Goal: Transaction & Acquisition: Purchase product/service

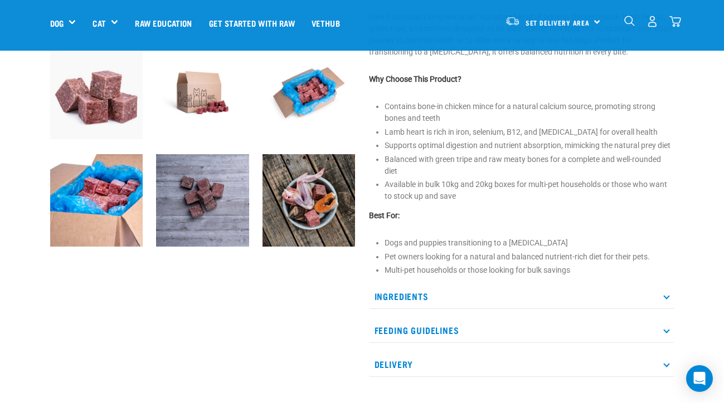
scroll to position [353, 0]
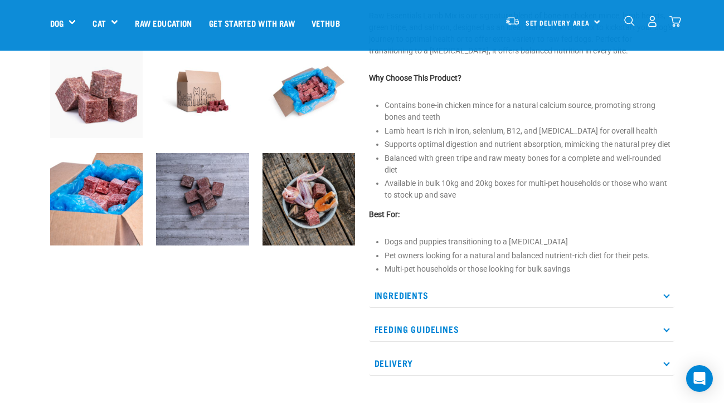
click at [420, 308] on p "Ingredients" at bounding box center [521, 295] width 305 height 25
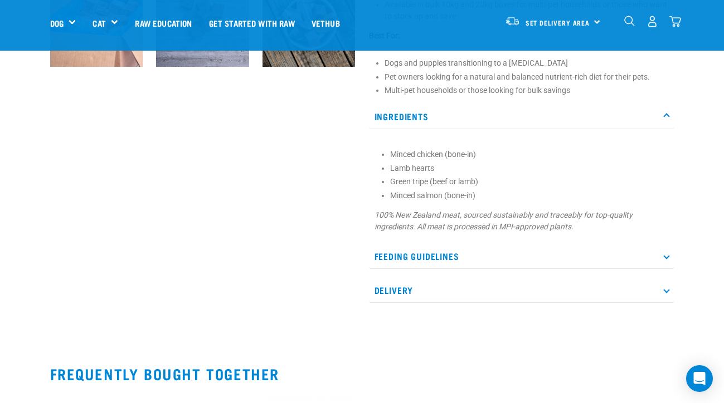
scroll to position [621, 0]
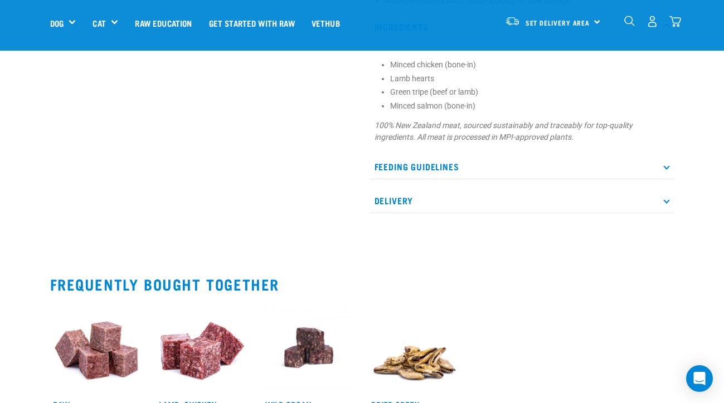
click at [420, 179] on p "Feeding Guidelines" at bounding box center [521, 166] width 305 height 25
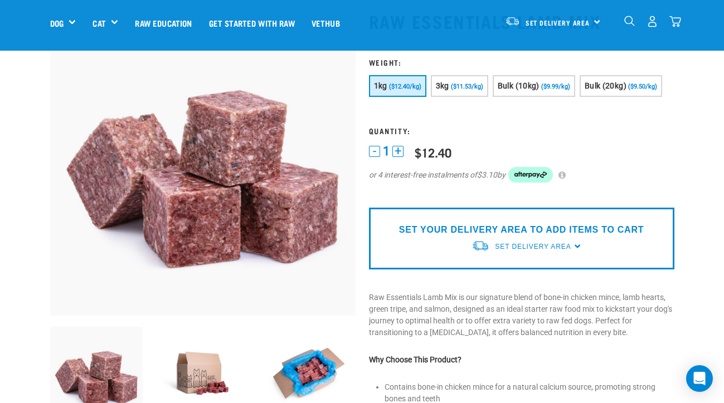
scroll to position [71, 0]
click at [522, 251] on span "Set Delivery Area" at bounding box center [533, 247] width 76 height 8
click at [511, 282] on link "[GEOGRAPHIC_DATA]" at bounding box center [526, 273] width 111 height 18
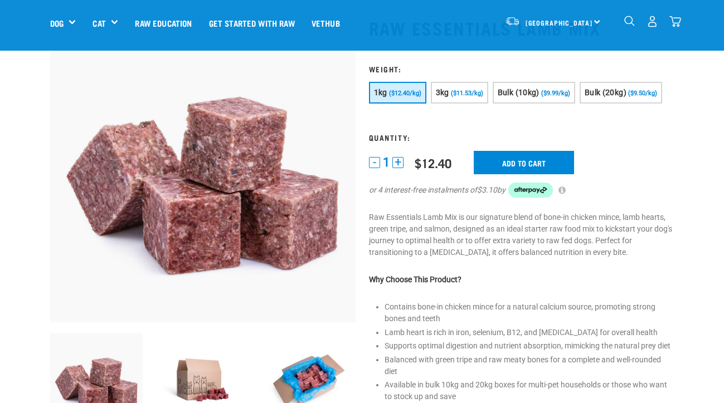
scroll to position [32, 0]
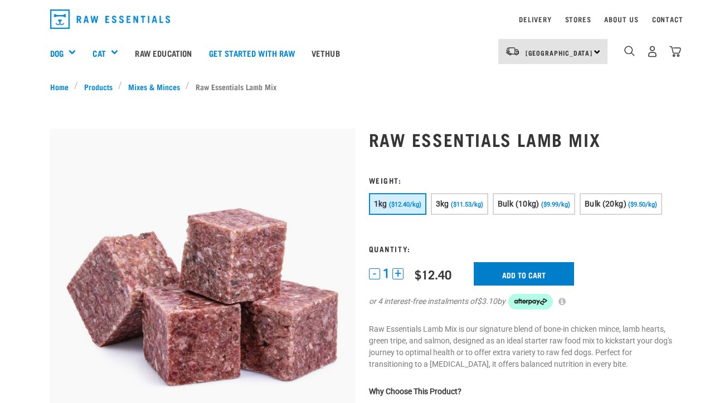
click at [508, 286] on input "Add to cart" at bounding box center [524, 273] width 100 height 23
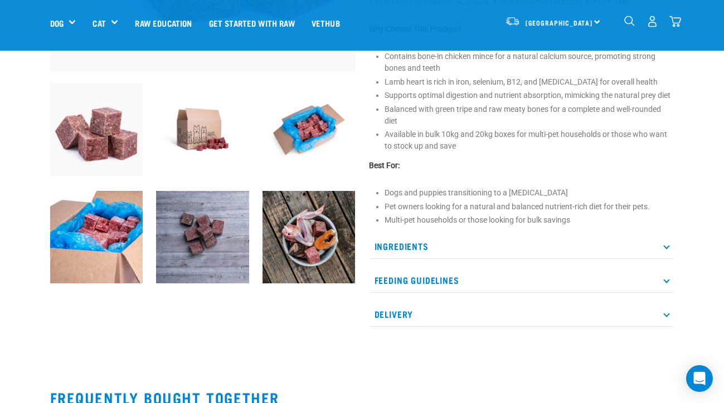
scroll to position [492, 0]
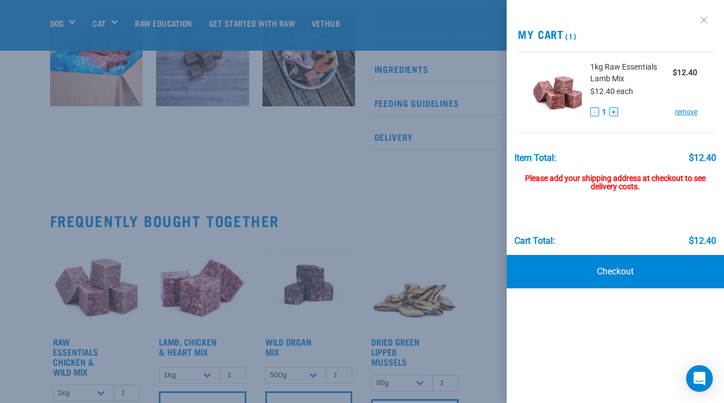
click at [702, 22] on link at bounding box center [704, 20] width 18 height 18
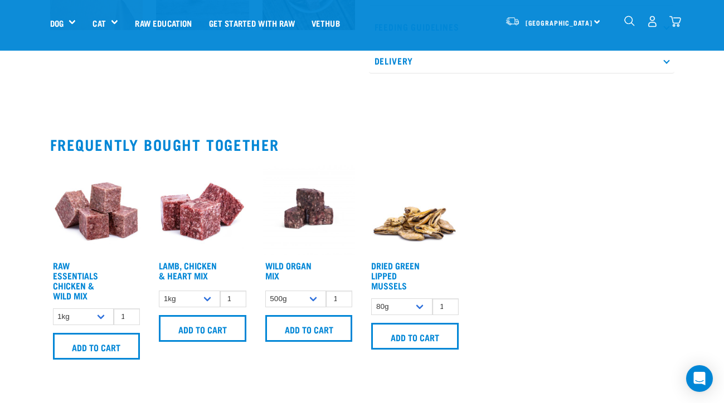
scroll to position [622, 0]
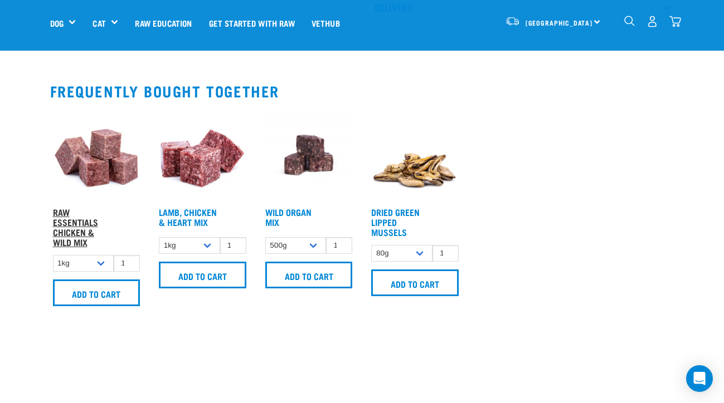
click at [77, 243] on link "Raw Essentials Chicken & Wild Mix" at bounding box center [75, 227] width 45 height 35
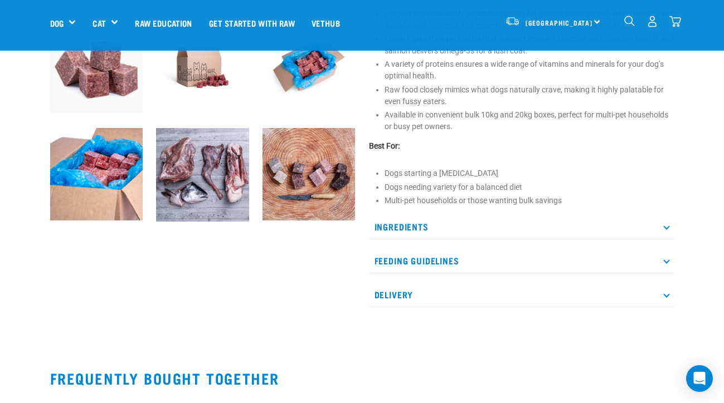
scroll to position [413, 0]
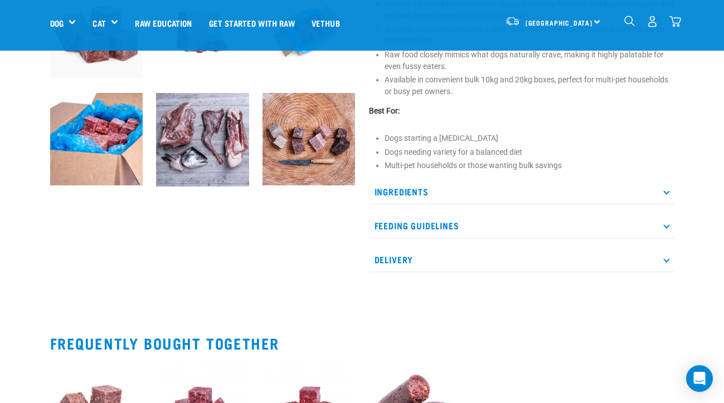
click at [426, 204] on p "Ingredients" at bounding box center [521, 191] width 305 height 25
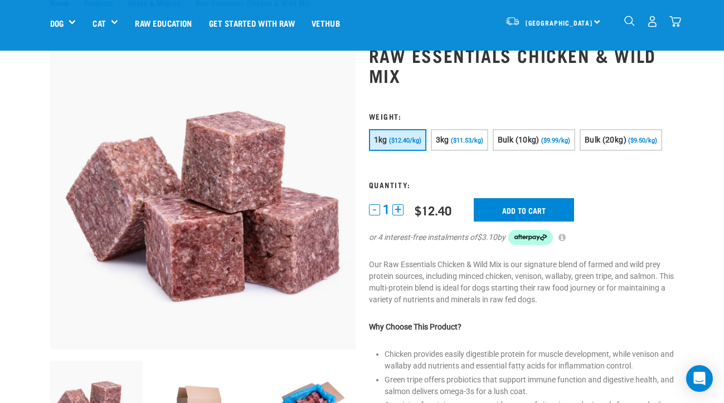
scroll to position [40, 0]
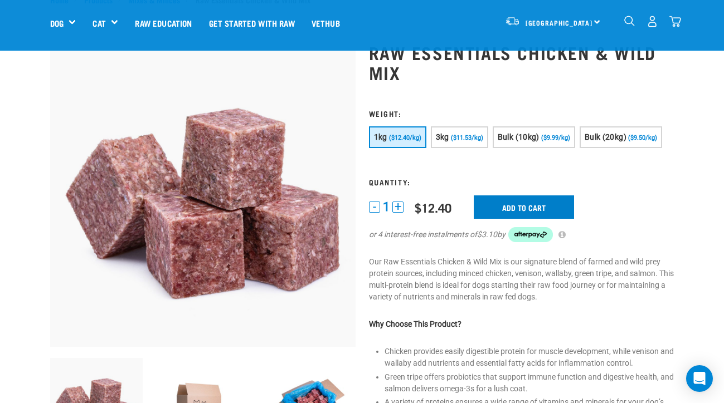
click at [520, 219] on input "Add to cart" at bounding box center [524, 207] width 100 height 23
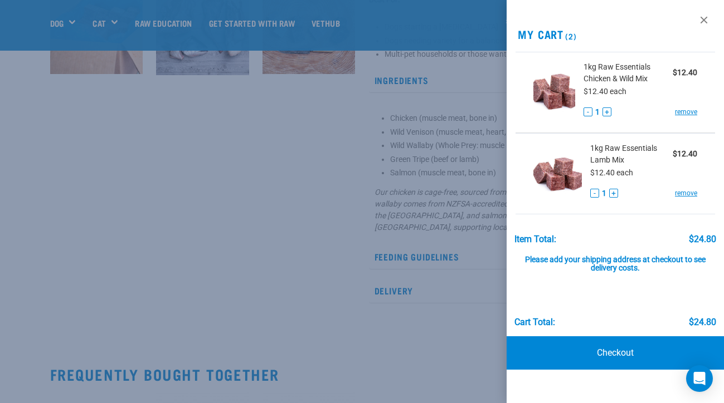
scroll to position [525, 0]
click at [322, 225] on div at bounding box center [362, 201] width 724 height 403
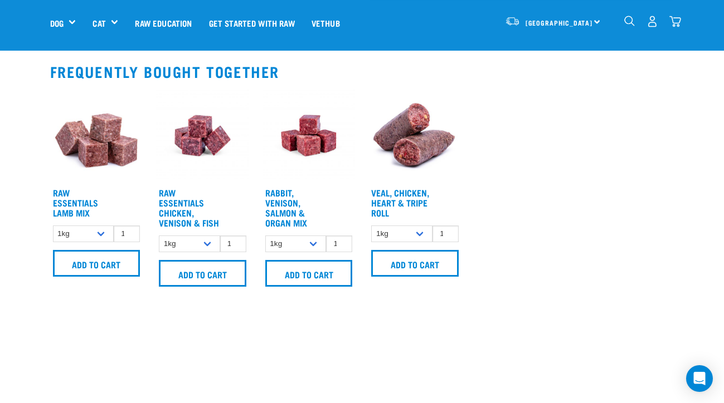
scroll to position [832, 0]
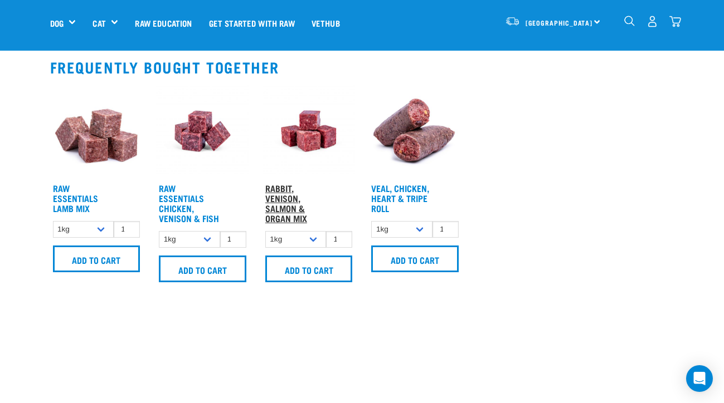
click at [288, 221] on link "Rabbit, Venison, Salmon & Organ Mix" at bounding box center [286, 203] width 42 height 35
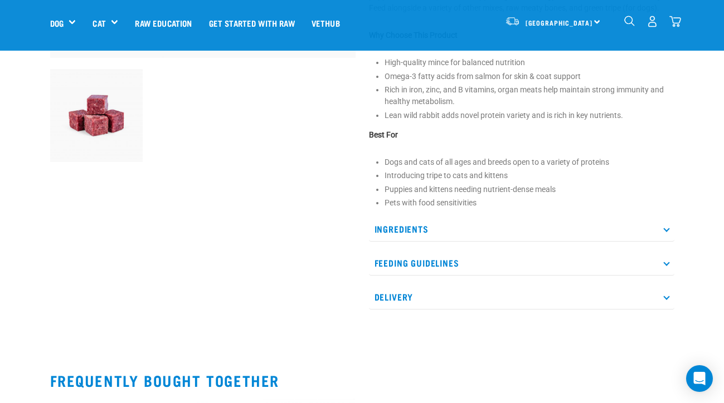
scroll to position [316, 0]
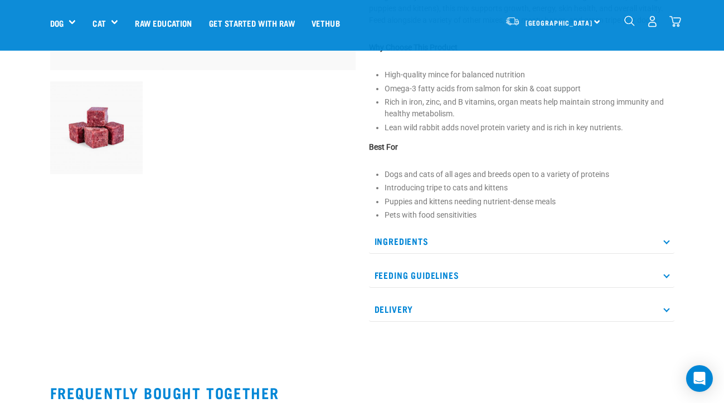
click at [402, 239] on p "Ingredients" at bounding box center [521, 241] width 305 height 25
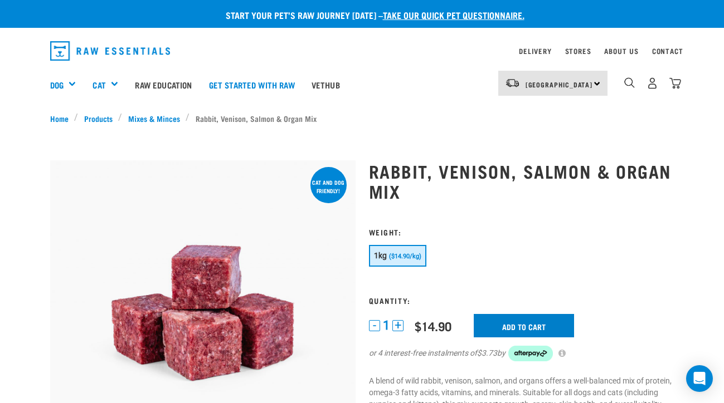
scroll to position [0, 0]
click at [506, 328] on input "Add to cart" at bounding box center [524, 325] width 100 height 23
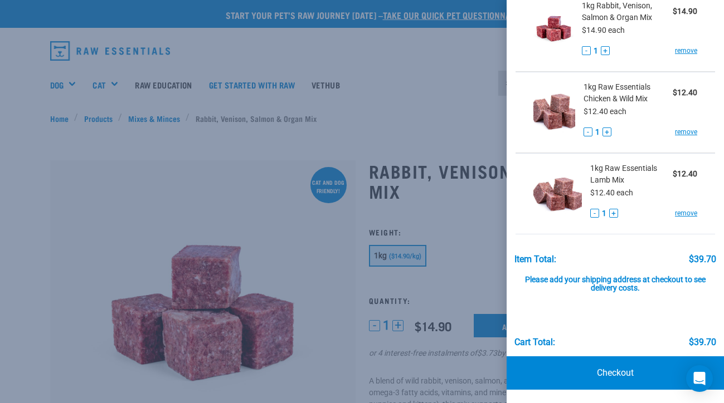
scroll to position [60, 0]
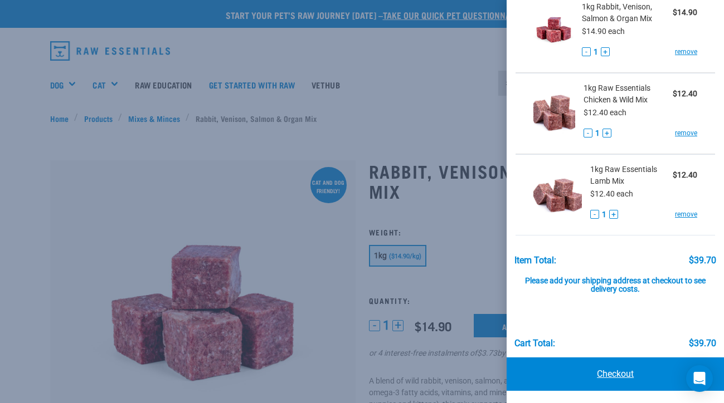
click at [598, 367] on link "Checkout" at bounding box center [614, 374] width 217 height 33
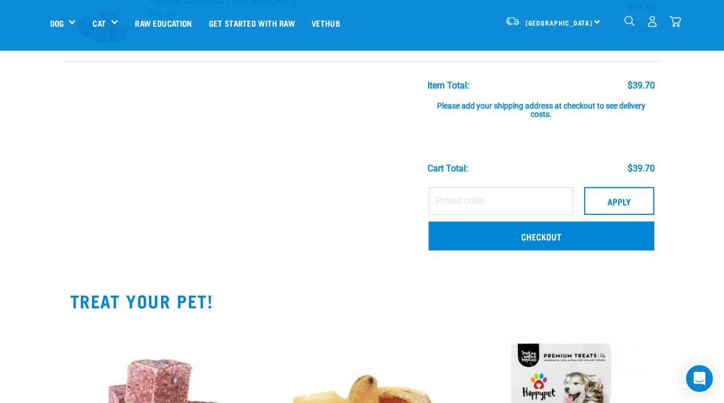
scroll to position [261, 0]
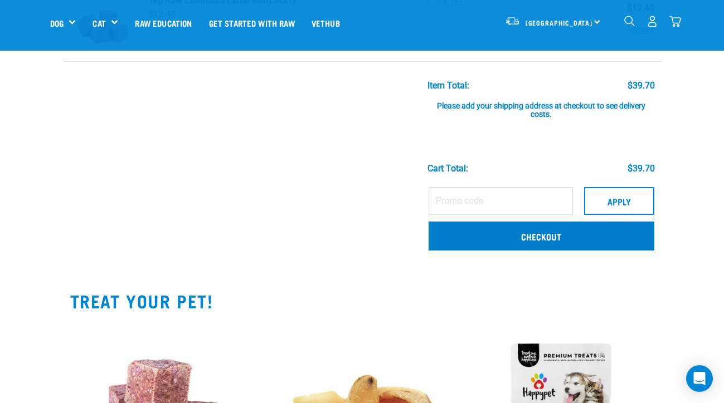
click at [503, 227] on link "Checkout" at bounding box center [541, 236] width 226 height 29
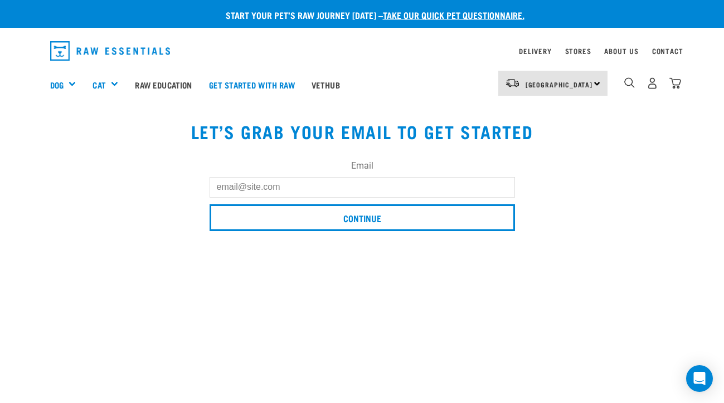
click at [350, 185] on input "Email" at bounding box center [362, 187] width 305 height 20
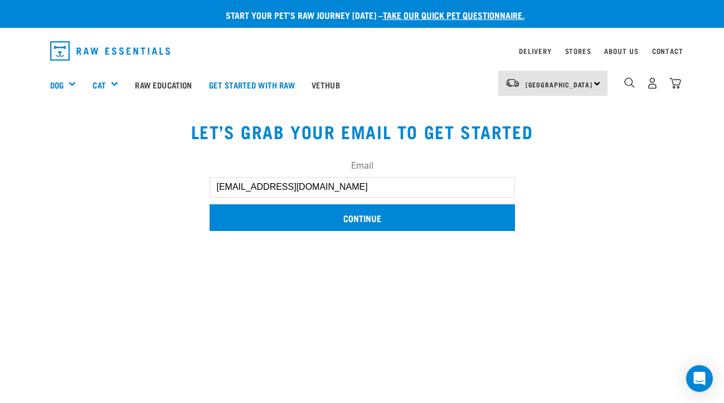
type input "[EMAIL_ADDRESS][DOMAIN_NAME]"
click at [416, 218] on input "Continue" at bounding box center [362, 217] width 305 height 27
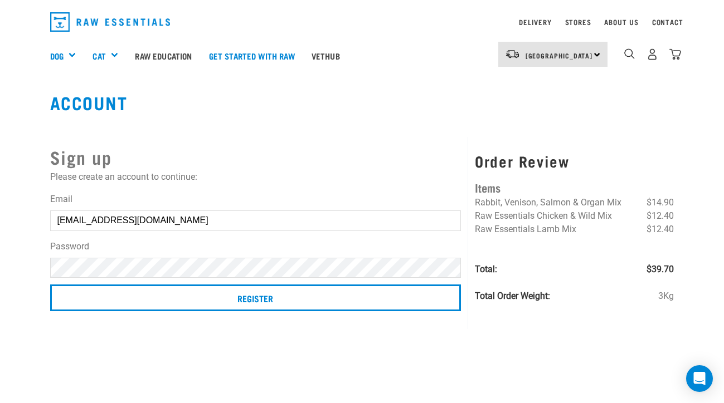
scroll to position [33, 0]
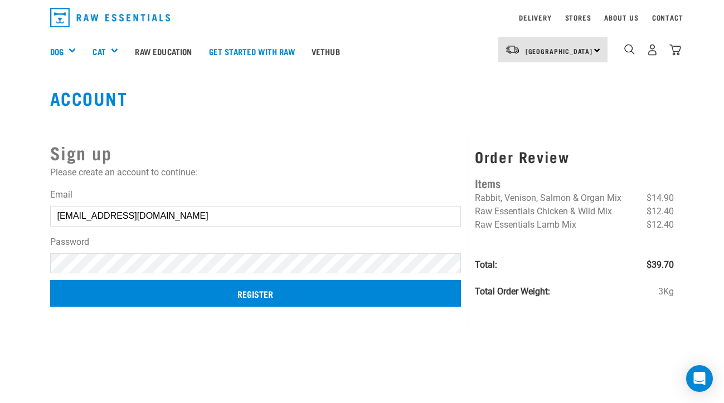
click at [142, 302] on input "Register" at bounding box center [255, 293] width 411 height 27
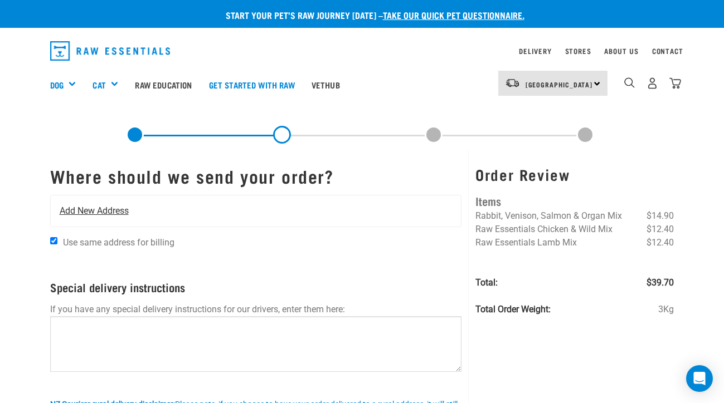
click at [157, 212] on div "Add New Address" at bounding box center [256, 211] width 411 height 31
click at [111, 211] on span "Add New Address" at bounding box center [94, 210] width 69 height 13
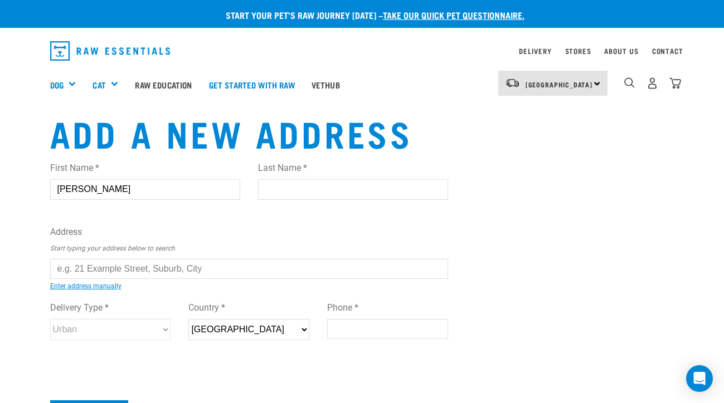
type input "[PERSON_NAME]"
type input "Norton"
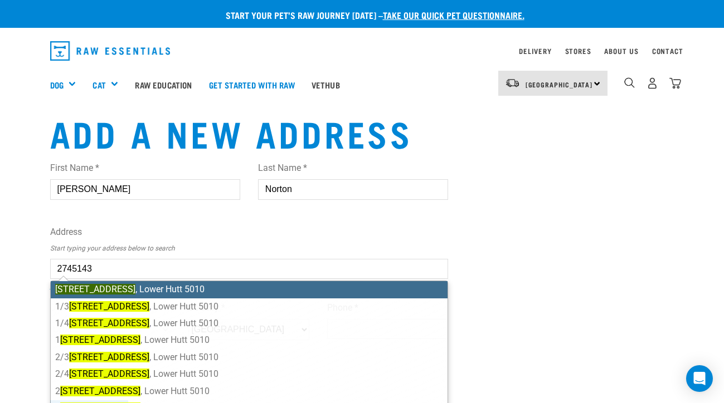
click at [176, 290] on li "[STREET_ADDRESS]" at bounding box center [249, 289] width 397 height 17
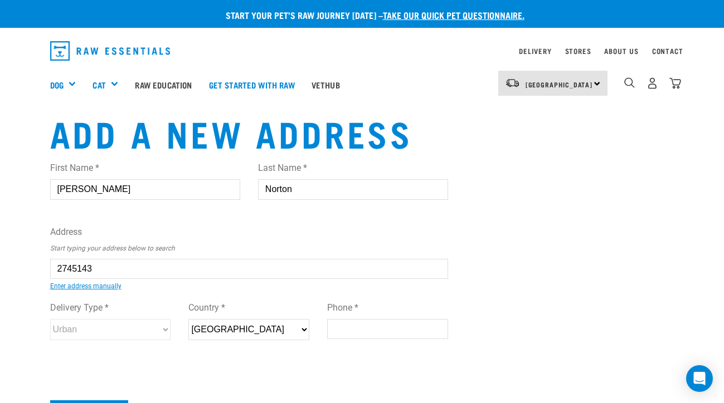
type input "[STREET_ADDRESS]"
type input "Woburn"
type input "[GEOGRAPHIC_DATA]"
select select "WGN"
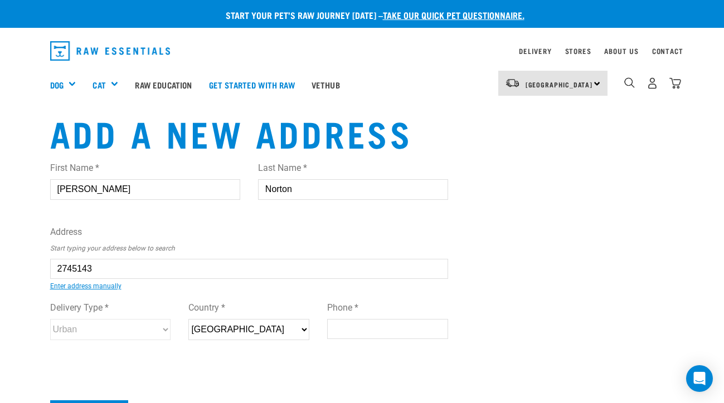
type input "5010"
select select "Urban"
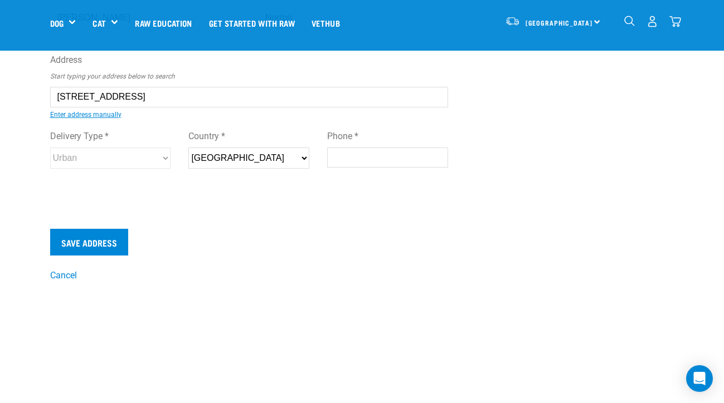
scroll to position [95, 0]
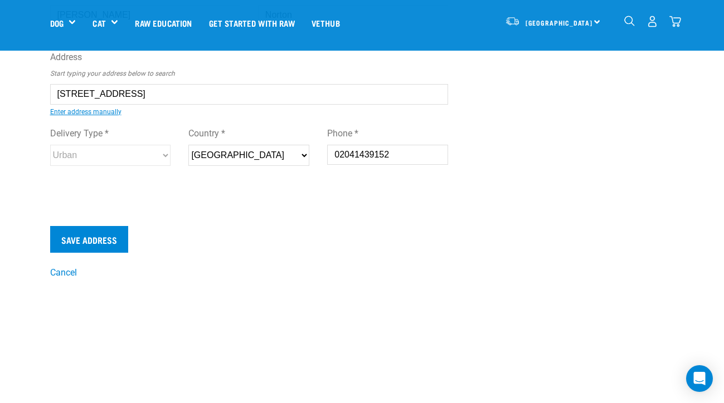
type input "02041439152"
click at [106, 241] on input "Save Address" at bounding box center [89, 239] width 78 height 27
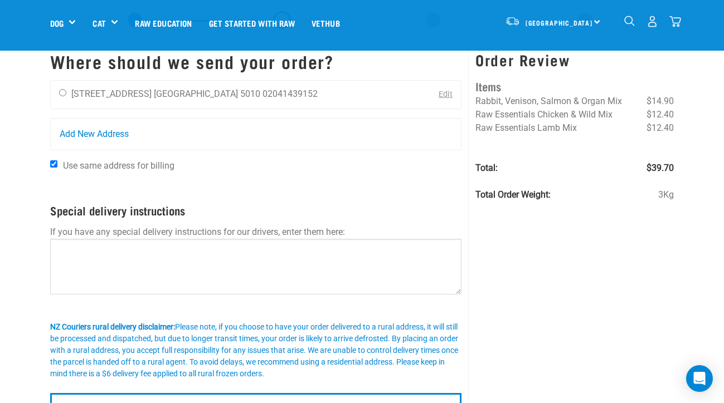
scroll to position [36, 0]
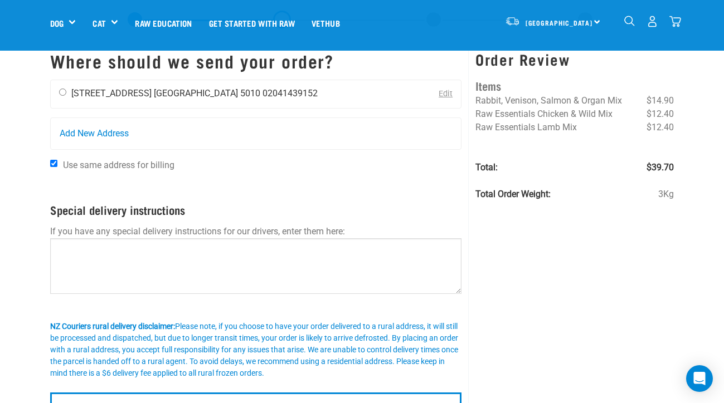
click at [60, 92] on input "radio" at bounding box center [62, 92] width 7 height 7
radio input "true"
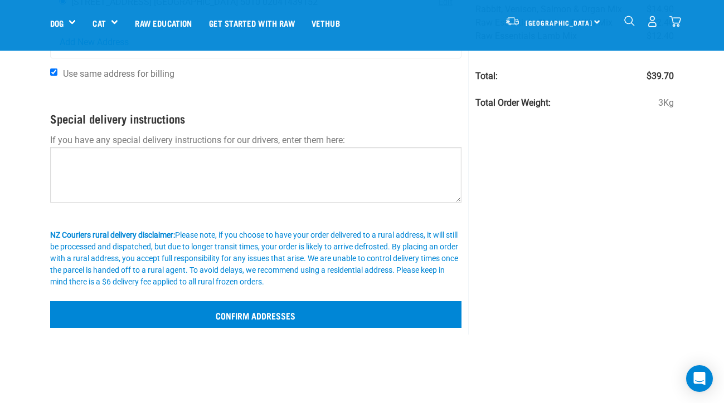
scroll to position [134, 0]
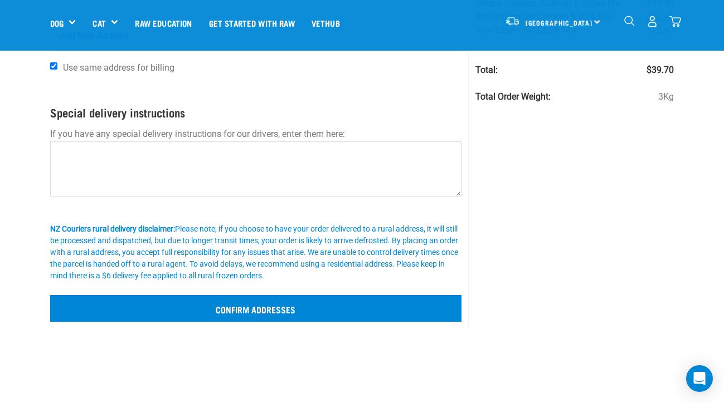
click at [127, 317] on input "Confirm addresses" at bounding box center [256, 308] width 412 height 27
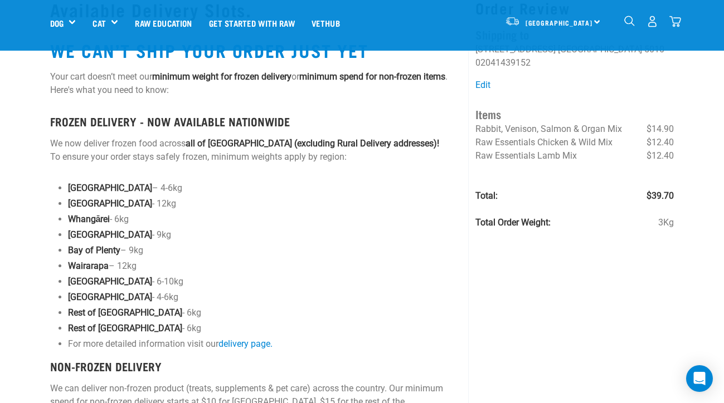
scroll to position [43, 0]
drag, startPoint x: 120, startPoint y: 283, endPoint x: 137, endPoint y: 283, distance: 17.3
click at [137, 283] on p "Wellington - 6-10kg" at bounding box center [265, 281] width 394 height 13
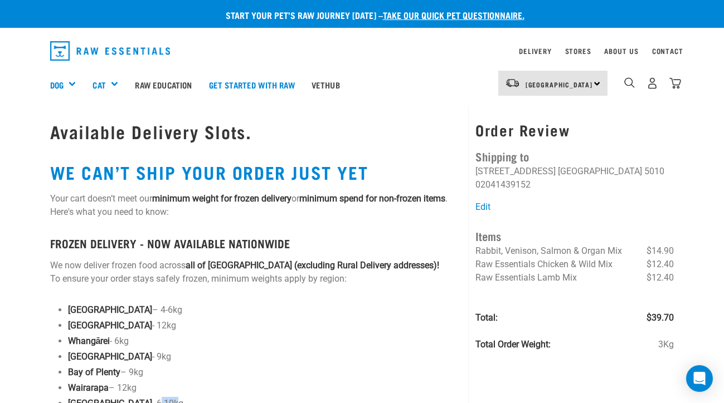
scroll to position [0, 0]
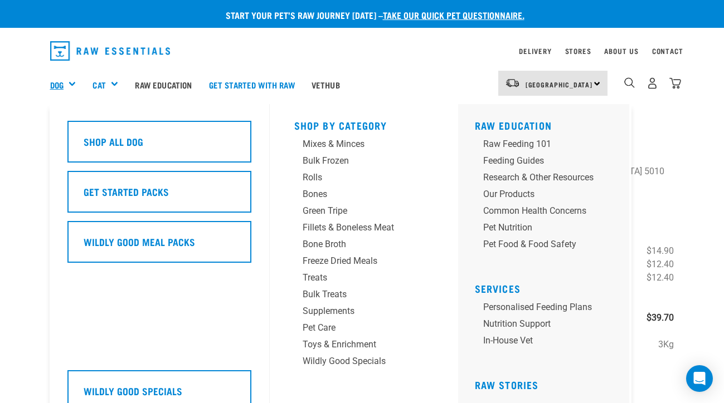
click at [64, 85] on link "Dog" at bounding box center [56, 85] width 13 height 13
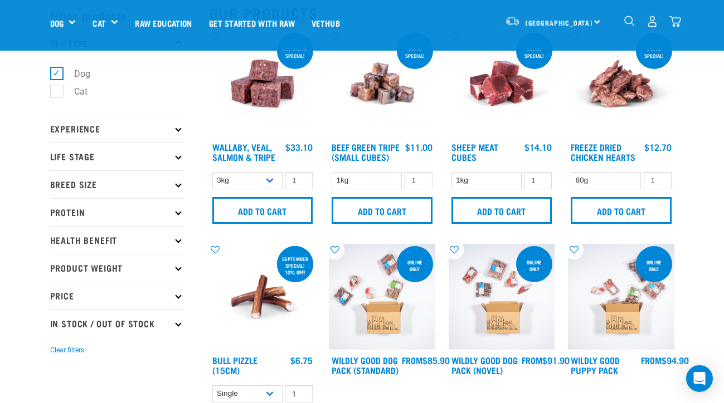
scroll to position [50, 0]
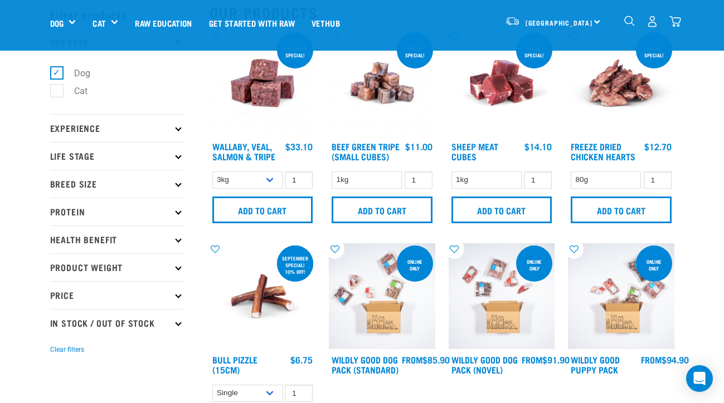
click at [171, 156] on p "Life Stage" at bounding box center [117, 156] width 134 height 28
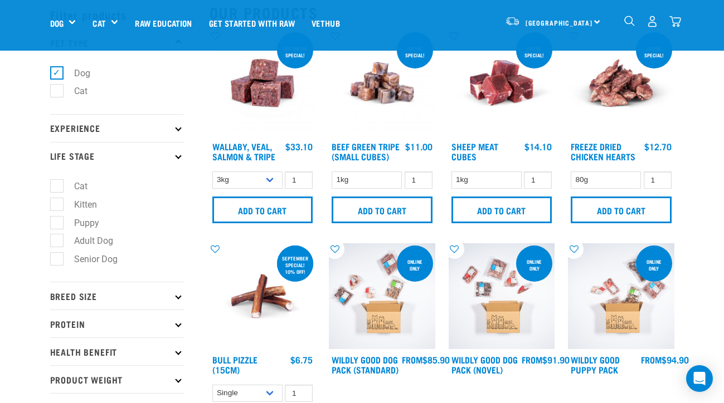
click at [56, 225] on label "Puppy" at bounding box center [79, 223] width 47 height 14
click at [56, 225] on input "Puppy" at bounding box center [53, 220] width 7 height 7
checkbox input "true"
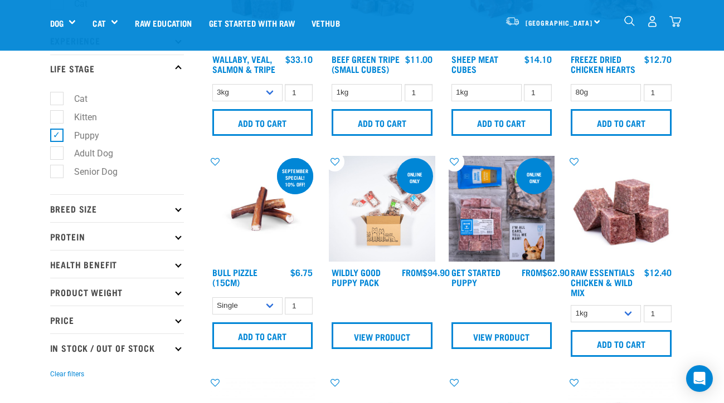
scroll to position [163, 0]
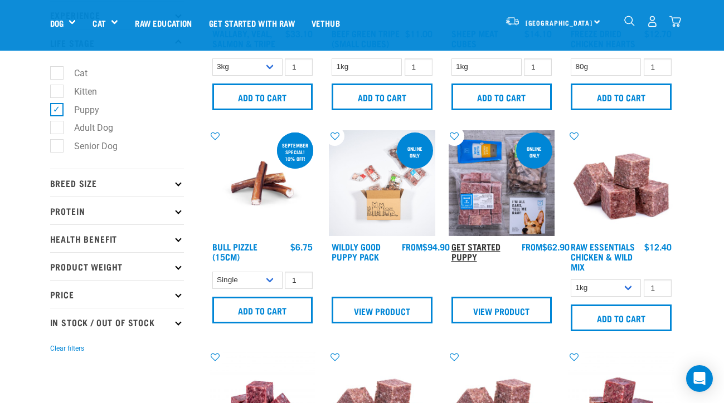
click at [474, 252] on link "Get Started Puppy" at bounding box center [475, 251] width 49 height 15
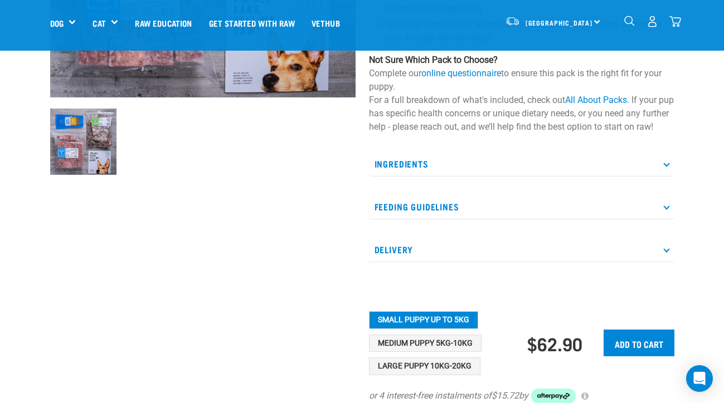
scroll to position [295, 0]
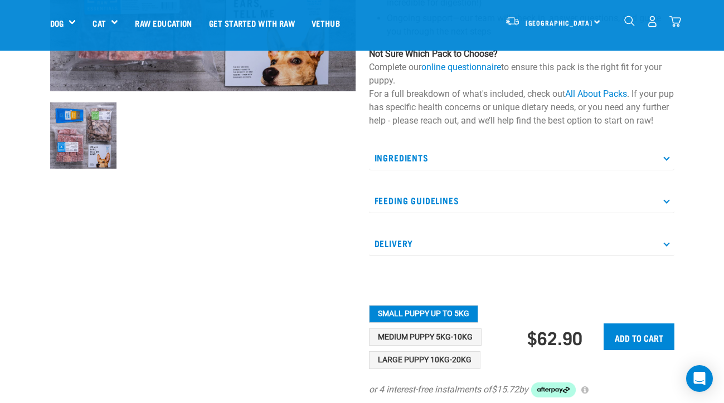
click at [420, 166] on p "Ingredients" at bounding box center [521, 157] width 305 height 25
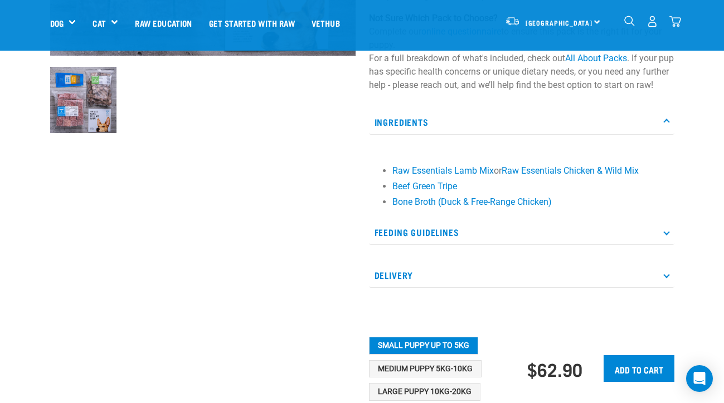
scroll to position [332, 0]
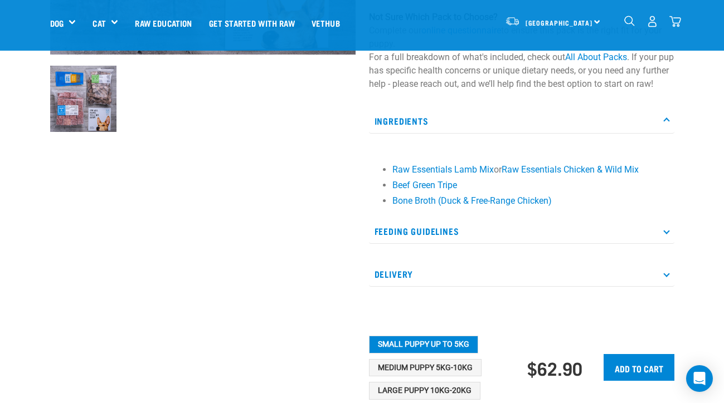
click at [377, 244] on p "Feeding Guidelines" at bounding box center [521, 231] width 305 height 25
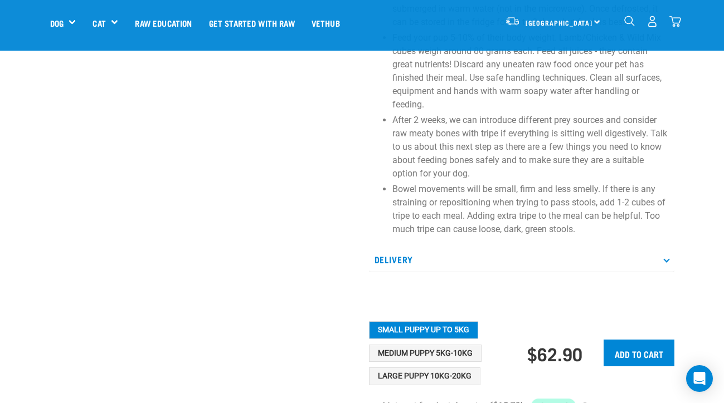
scroll to position [839, 0]
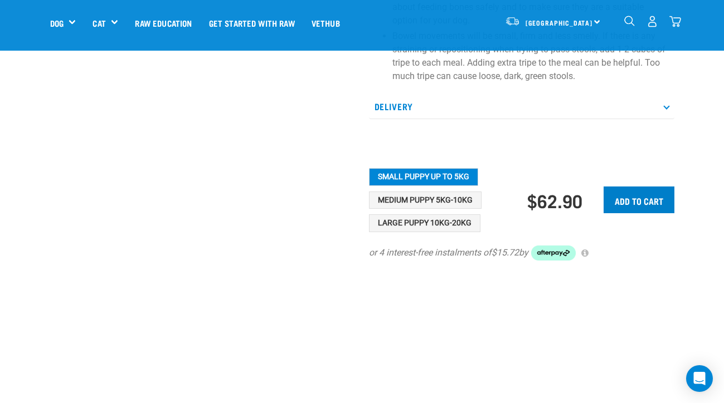
click at [635, 213] on input "Add to cart" at bounding box center [638, 200] width 71 height 27
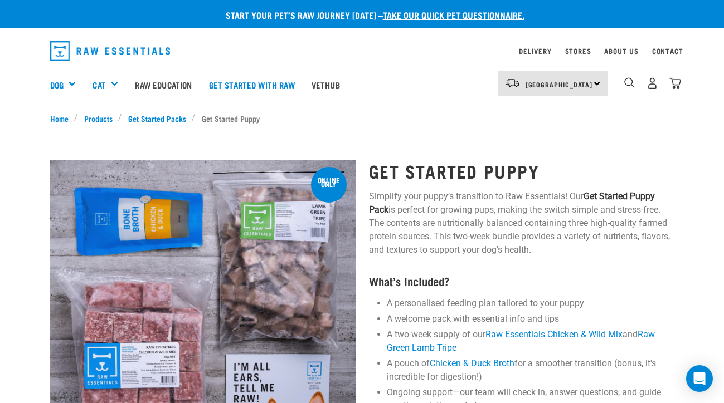
scroll to position [0, 0]
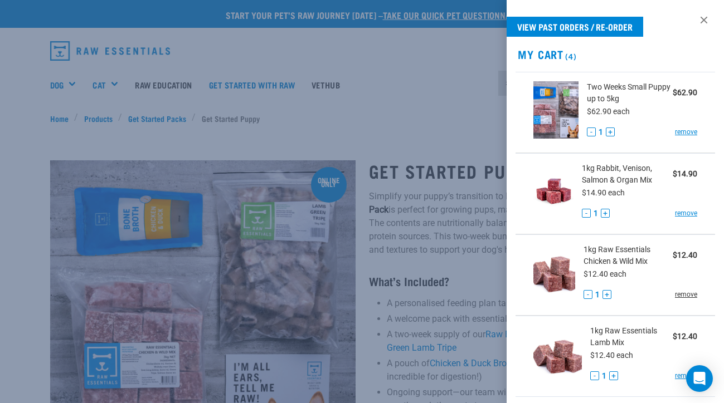
click at [685, 293] on link "remove" at bounding box center [686, 295] width 22 height 10
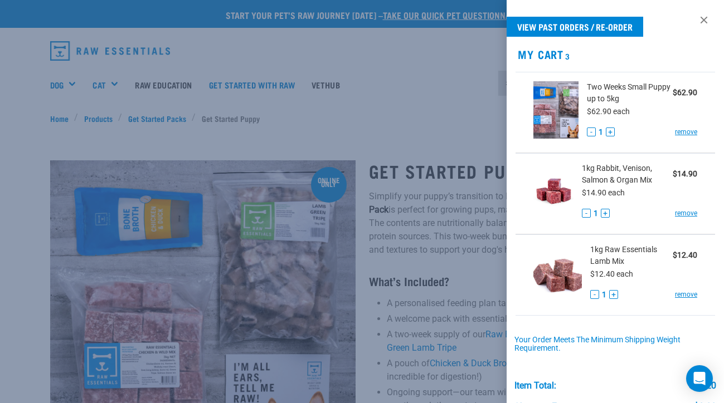
click at [383, 100] on div at bounding box center [362, 201] width 724 height 403
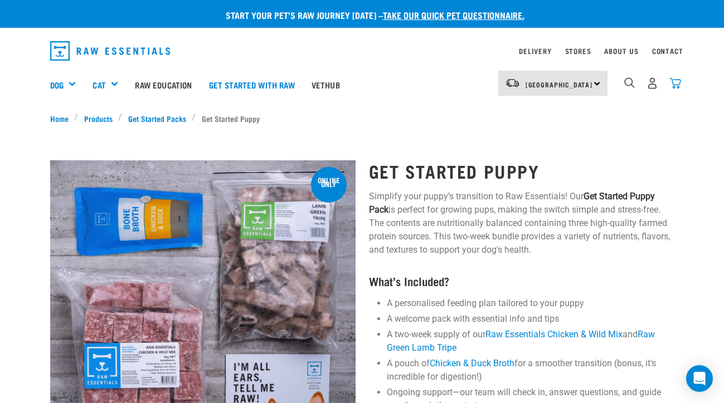
click at [674, 82] on img "dropdown navigation" at bounding box center [675, 83] width 12 height 12
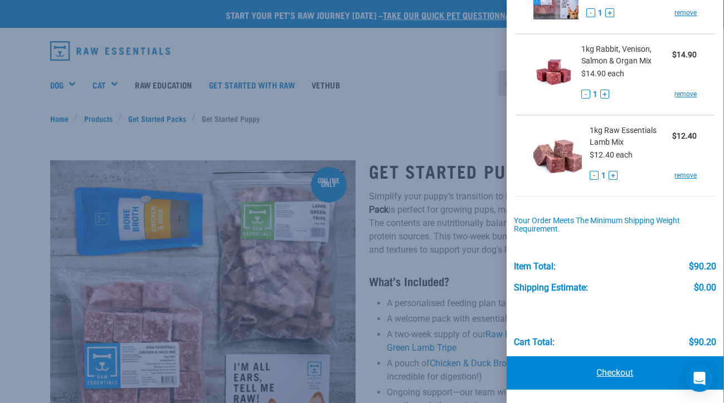
scroll to position [118, 0]
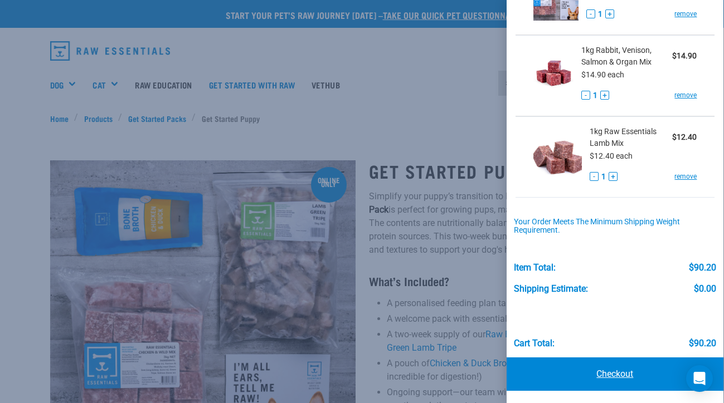
click at [613, 377] on link "Checkout" at bounding box center [614, 374] width 217 height 33
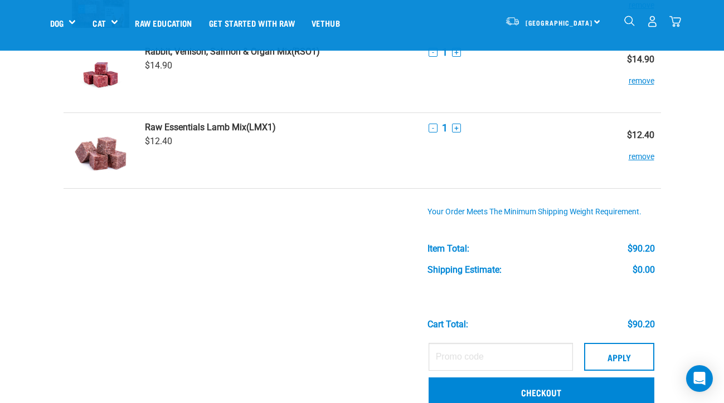
scroll to position [171, 0]
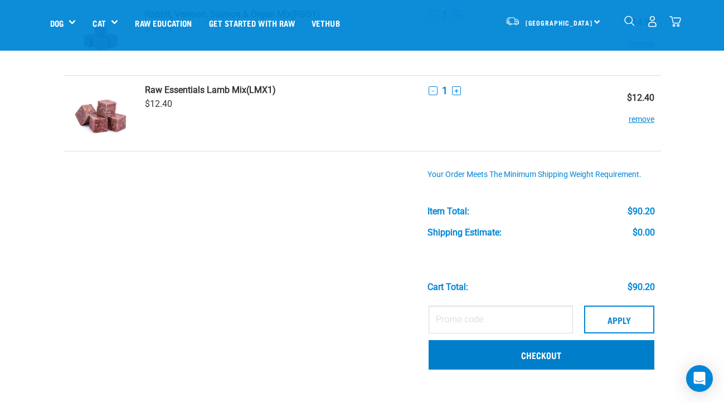
click at [494, 357] on link "Checkout" at bounding box center [541, 354] width 226 height 29
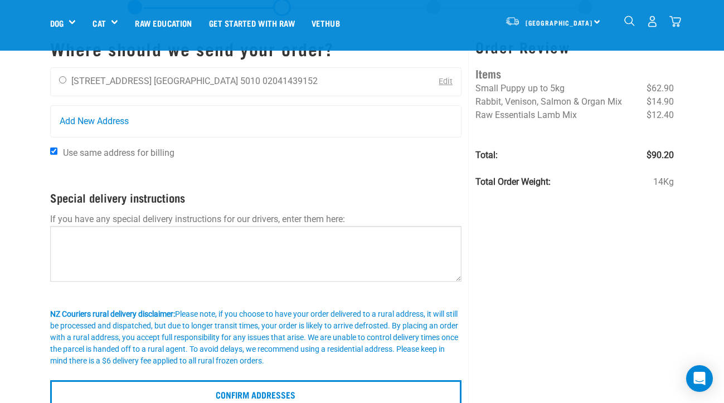
scroll to position [41, 0]
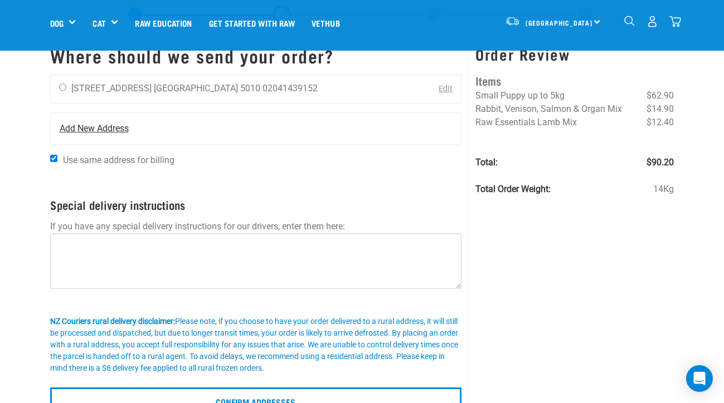
click at [76, 124] on span "Add New Address" at bounding box center [94, 128] width 69 height 13
click at [64, 89] on input "radio" at bounding box center [62, 87] width 7 height 7
radio input "true"
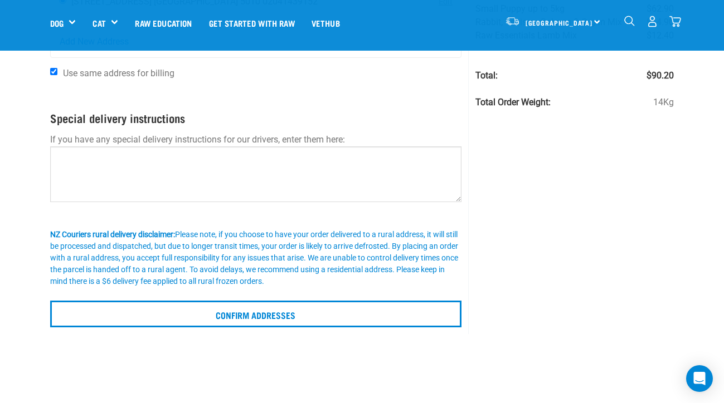
scroll to position [153, 0]
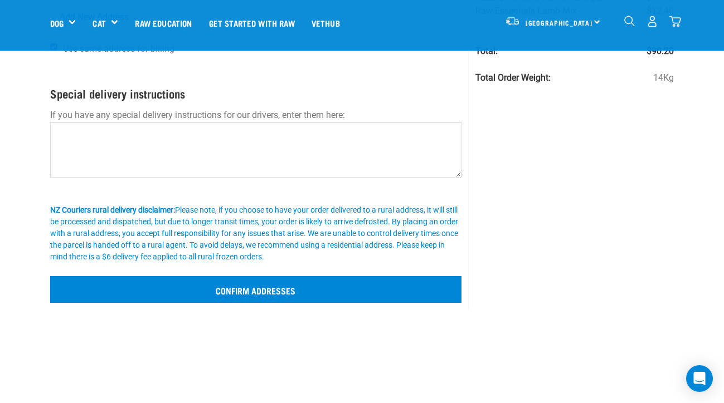
click at [386, 293] on input "Confirm addresses" at bounding box center [256, 289] width 412 height 27
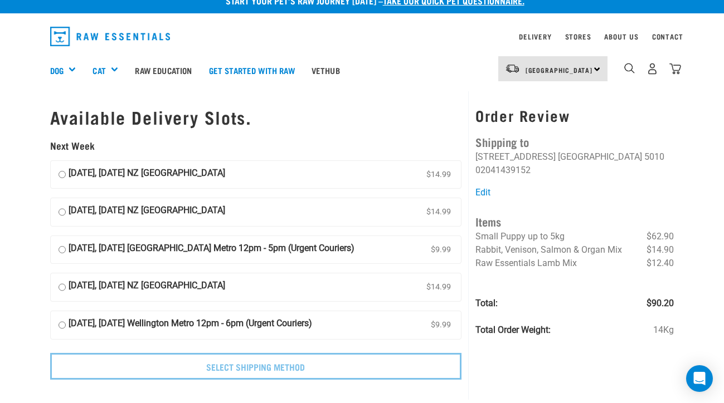
scroll to position [16, 0]
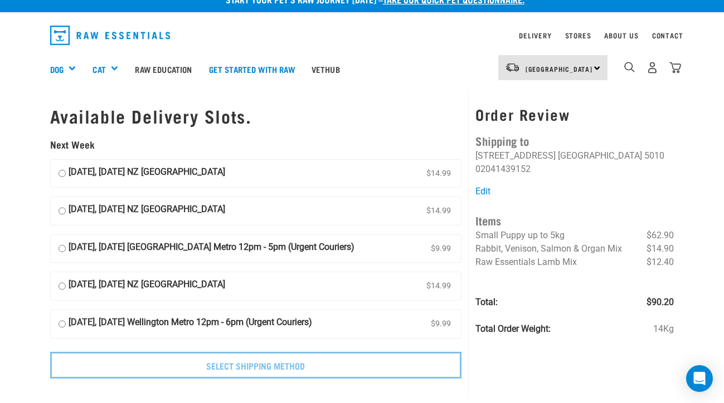
click at [62, 245] on input "[DATE], [DATE] [GEOGRAPHIC_DATA] Metro 12pm - 5pm (Urgent Couriers) $9.99" at bounding box center [62, 249] width 7 height 17
radio input "true"
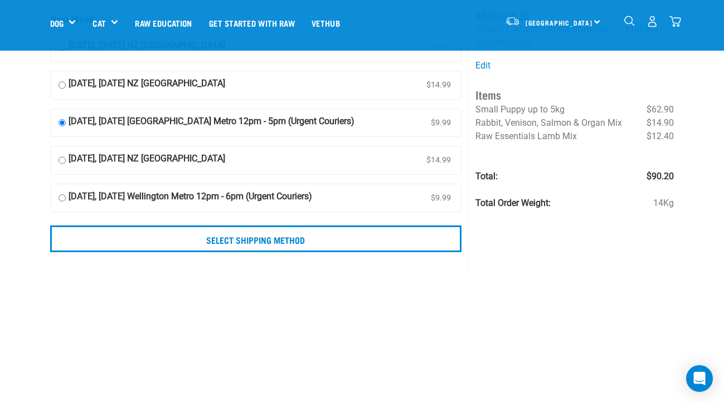
scroll to position [63, 0]
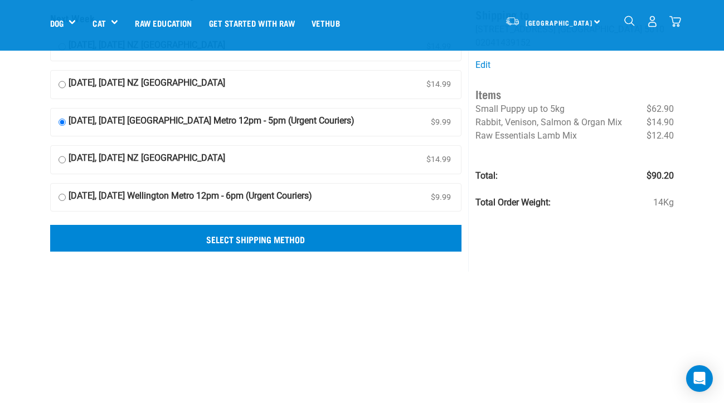
click at [148, 241] on input "Select Shipping Method" at bounding box center [256, 238] width 412 height 27
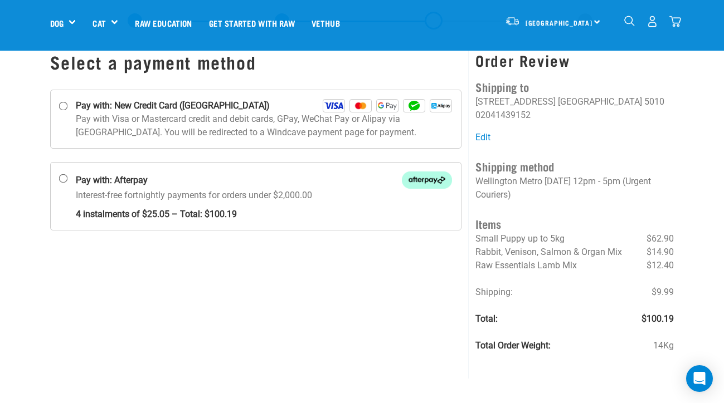
scroll to position [35, 0]
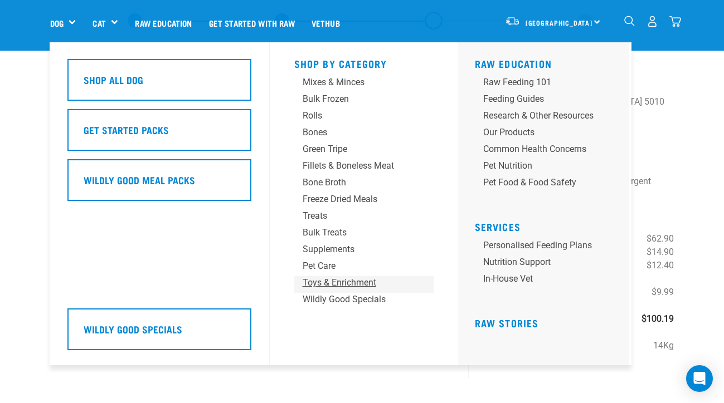
click at [332, 280] on div "Toys & Enrichment" at bounding box center [355, 282] width 104 height 13
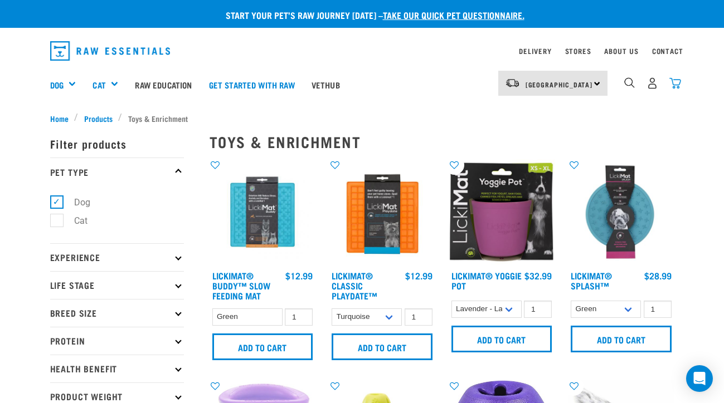
click at [674, 81] on img "dropdown navigation" at bounding box center [675, 83] width 12 height 12
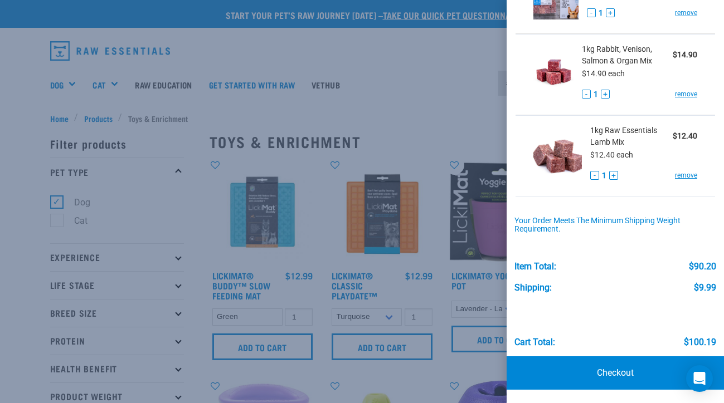
scroll to position [118, 0]
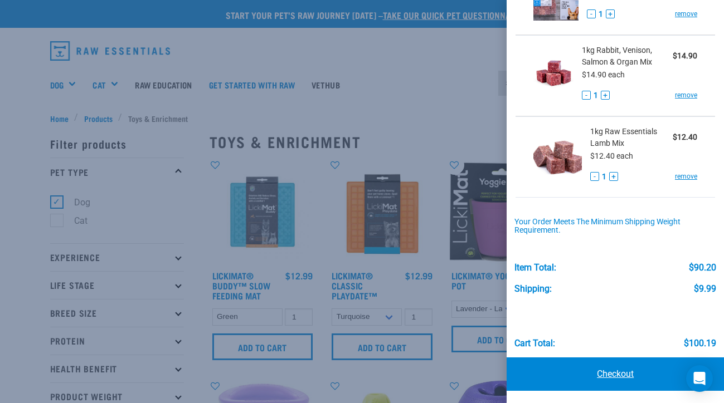
click at [595, 369] on link "Checkout" at bounding box center [614, 374] width 217 height 33
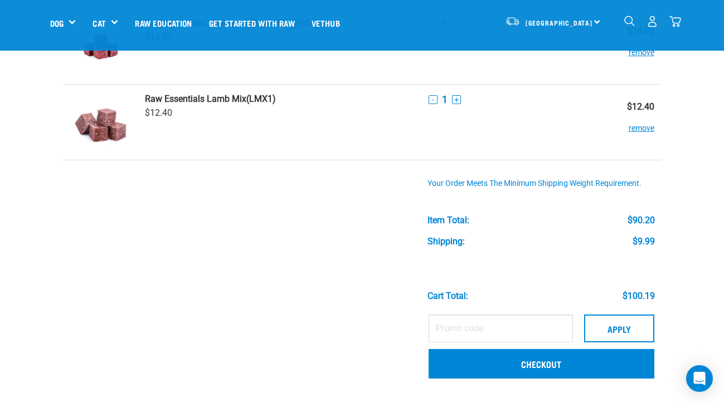
scroll to position [176, 0]
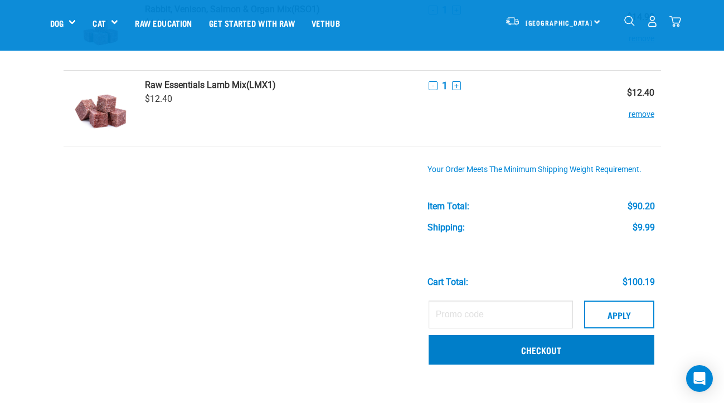
click at [535, 349] on link "Checkout" at bounding box center [541, 349] width 226 height 29
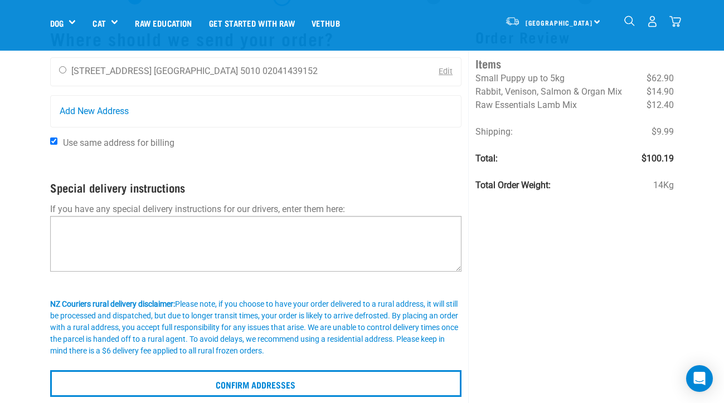
scroll to position [45, 0]
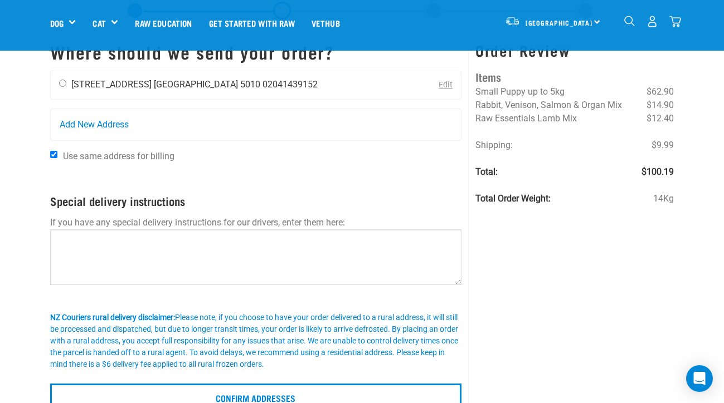
click at [64, 85] on input "radio" at bounding box center [62, 83] width 7 height 7
radio input "true"
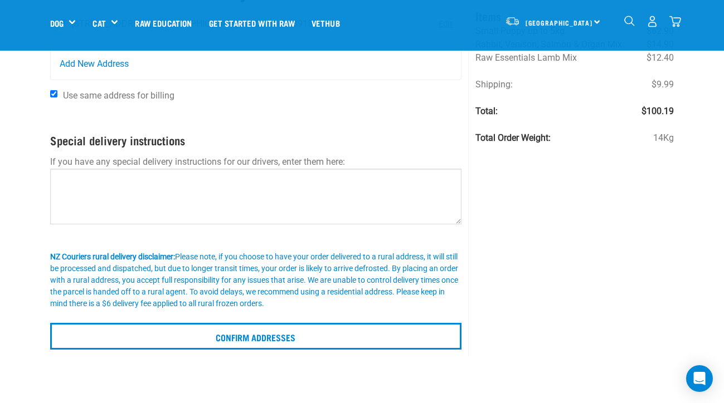
scroll to position [164, 0]
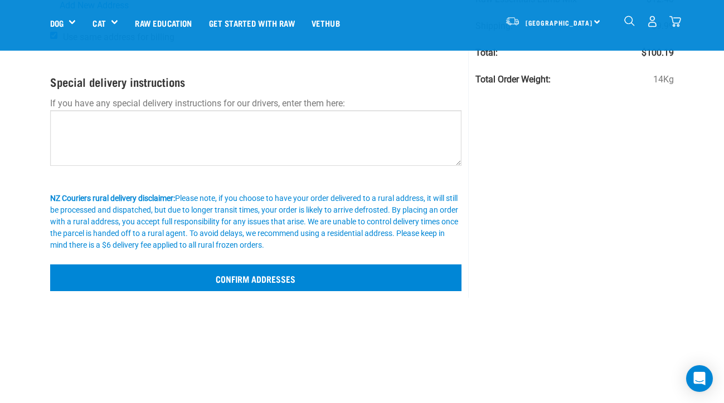
click at [196, 270] on input "Confirm addresses" at bounding box center [256, 278] width 412 height 27
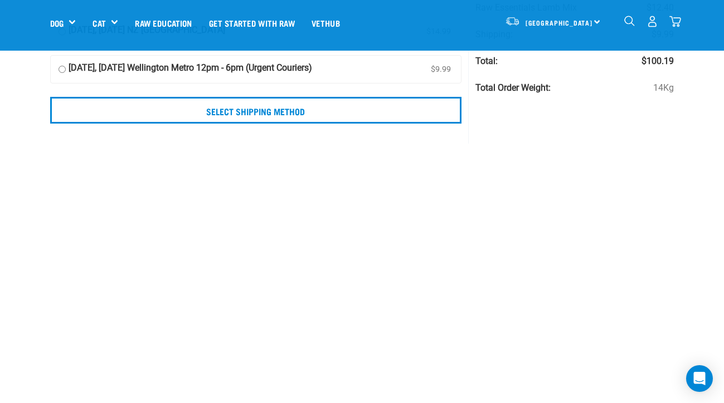
scroll to position [244, 0]
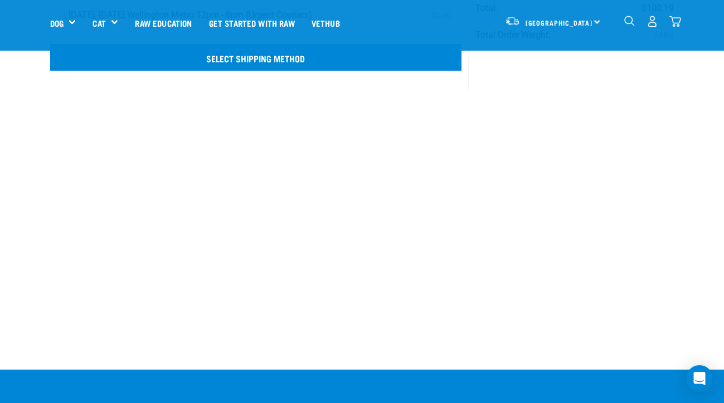
click at [236, 65] on input "Select Shipping Method" at bounding box center [256, 57] width 412 height 27
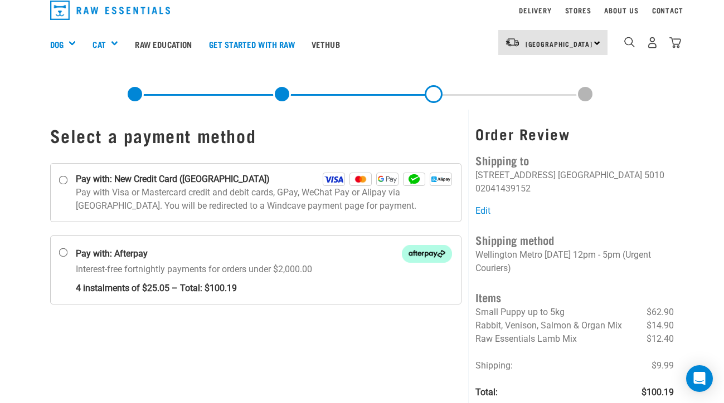
scroll to position [59, 0]
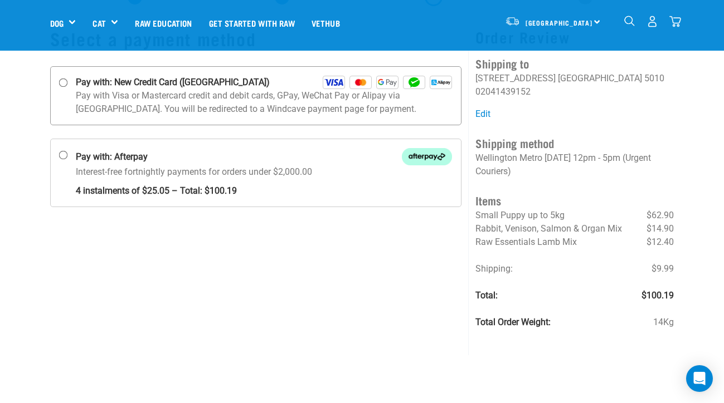
click at [65, 82] on input "Pay with: New Credit Card ([GEOGRAPHIC_DATA])" at bounding box center [63, 83] width 9 height 9
radio input "true"
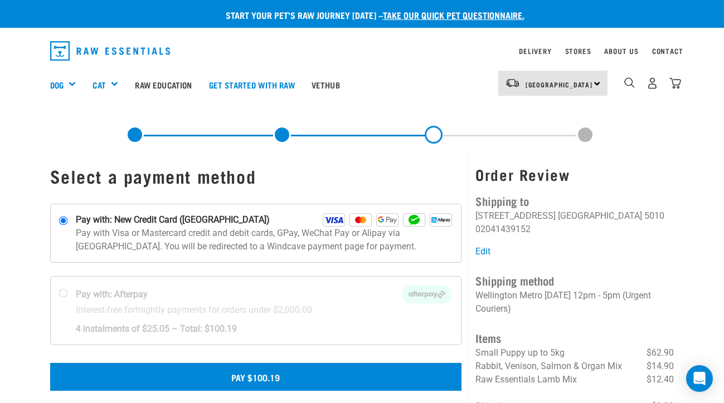
click at [226, 379] on button "Pay $100.19" at bounding box center [256, 377] width 412 height 28
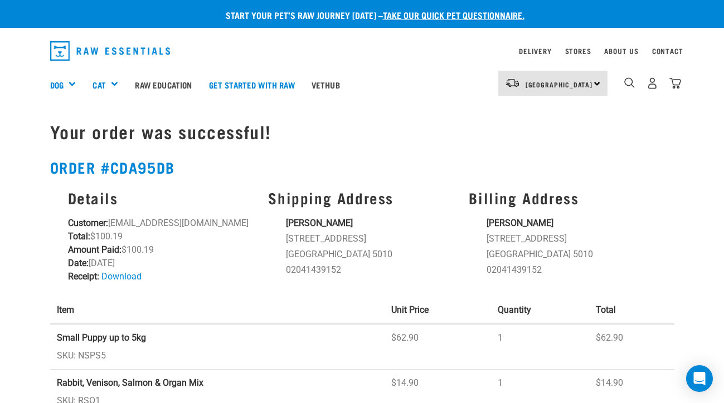
click at [380, 2] on div "Start your pet’s raw journey [DATE] – take our quick pet questionnaire." at bounding box center [362, 14] width 724 height 28
